Goal: Navigation & Orientation: Find specific page/section

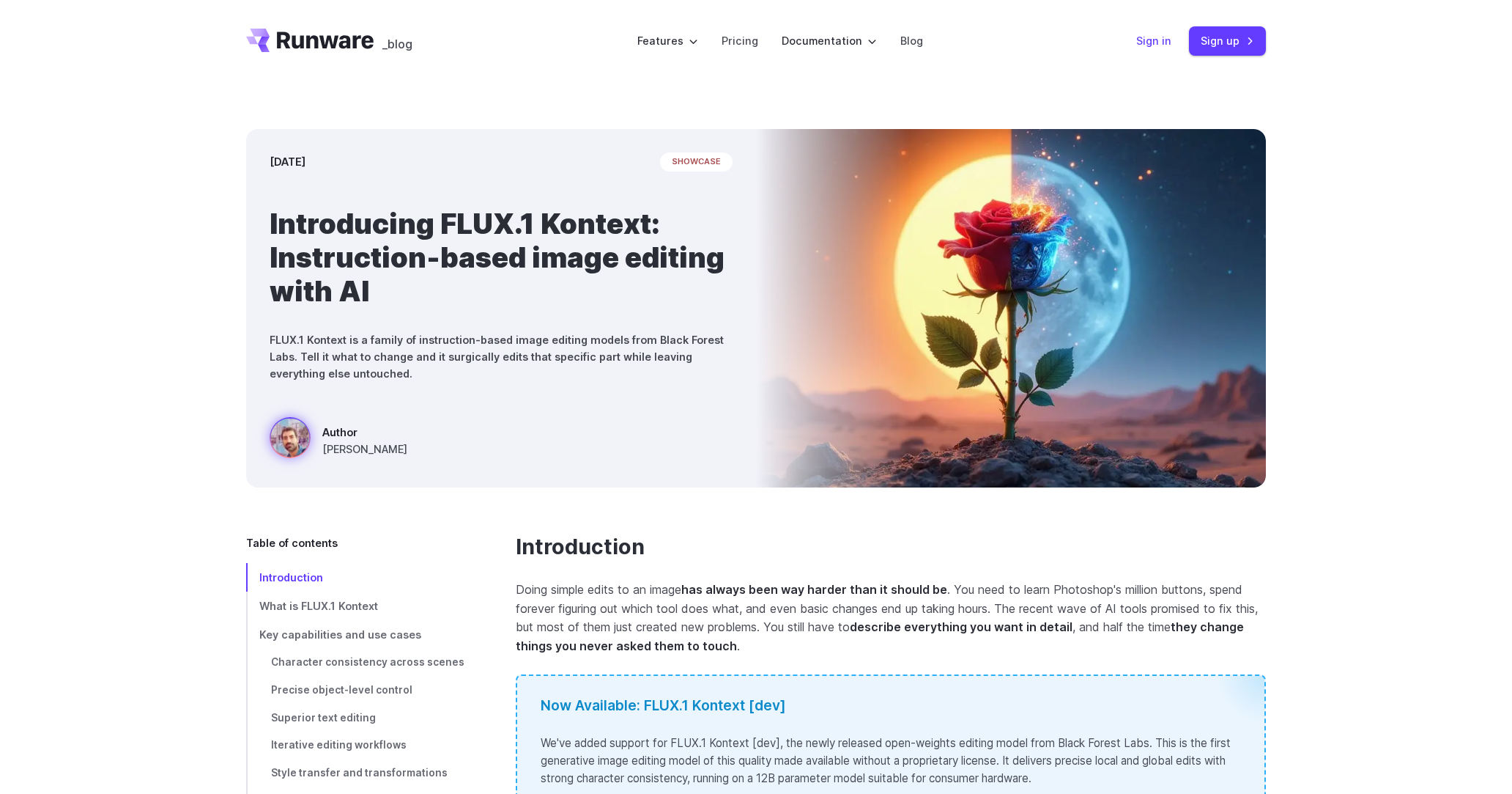
click at [1160, 39] on link "Sign in" at bounding box center [1154, 41] width 35 height 17
click at [337, 35] on icon "Go to /" at bounding box center [310, 41] width 128 height 24
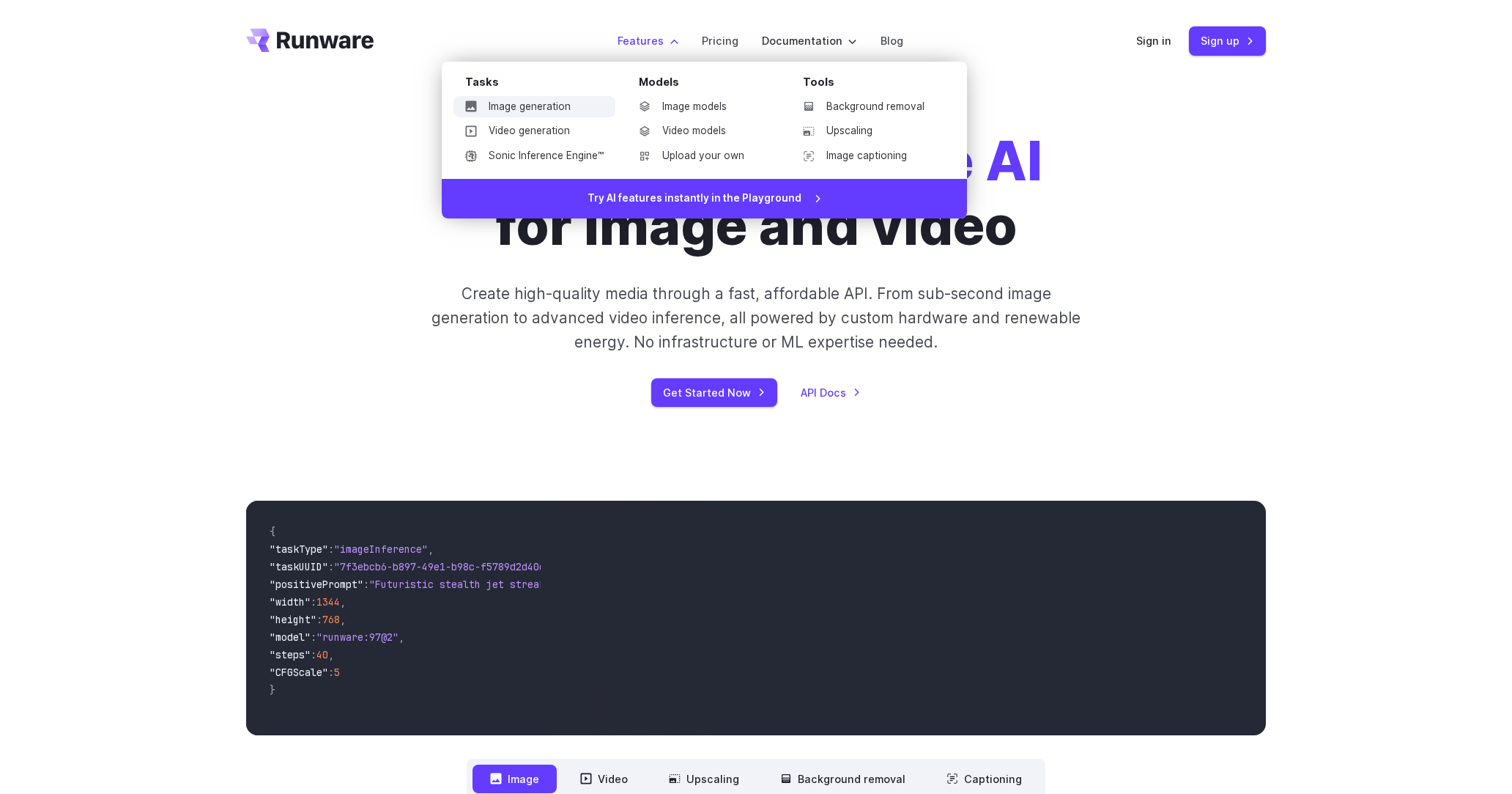
click at [539, 108] on link "Image generation" at bounding box center [534, 107] width 162 height 22
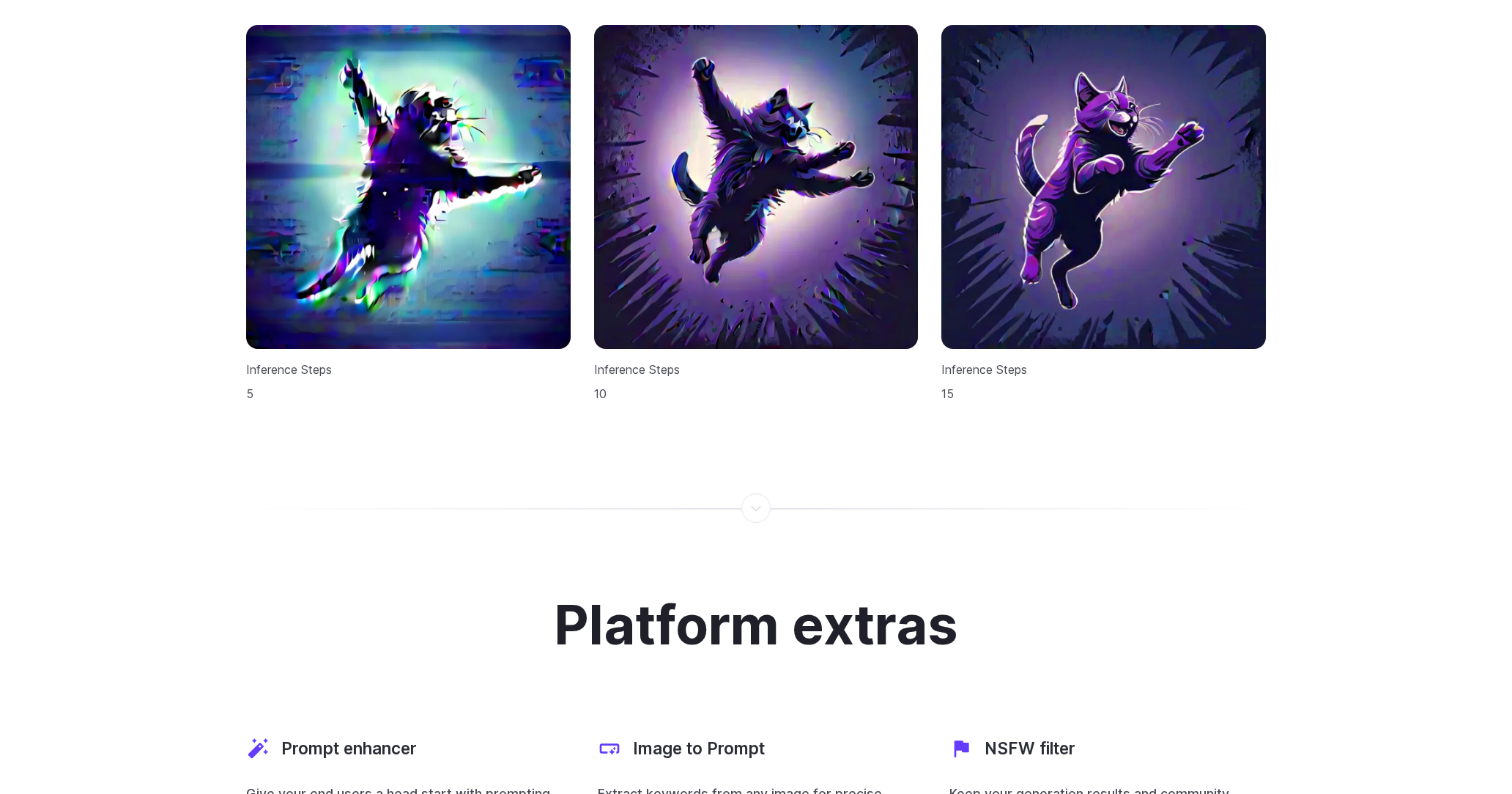
scroll to position [5452, 0]
